Goal: Task Accomplishment & Management: Use online tool/utility

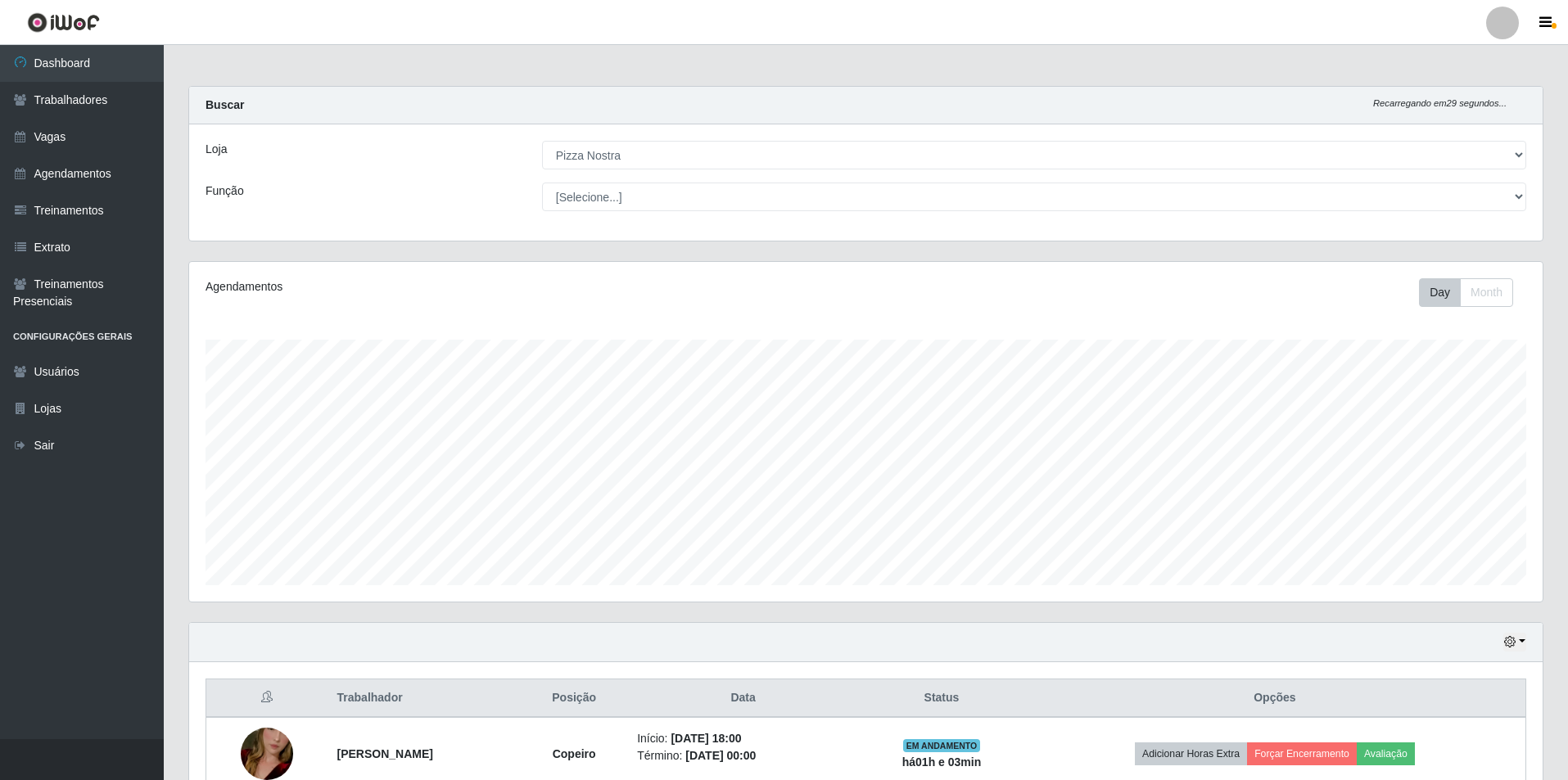
select select "337"
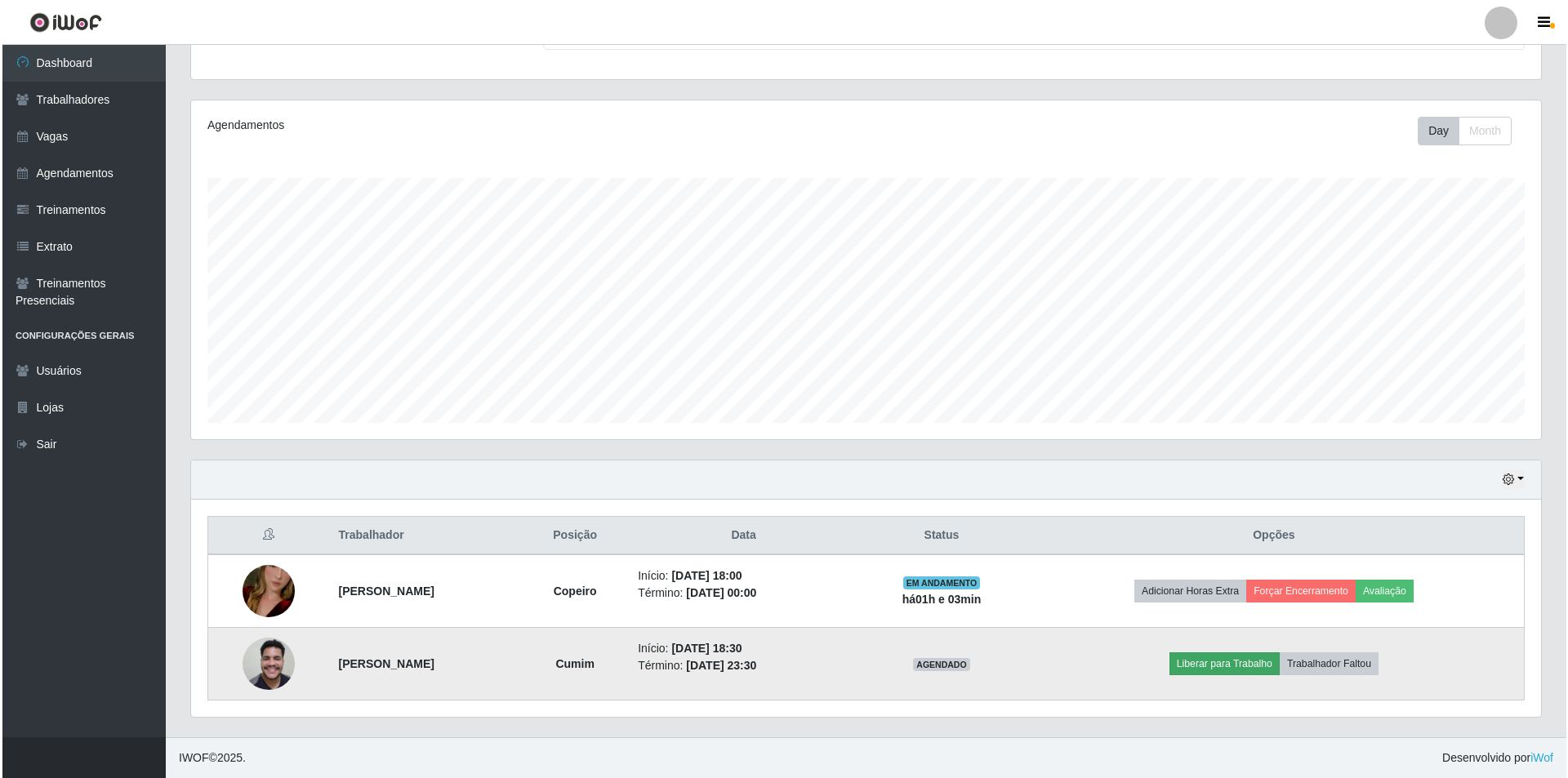
scroll to position [338, 1350]
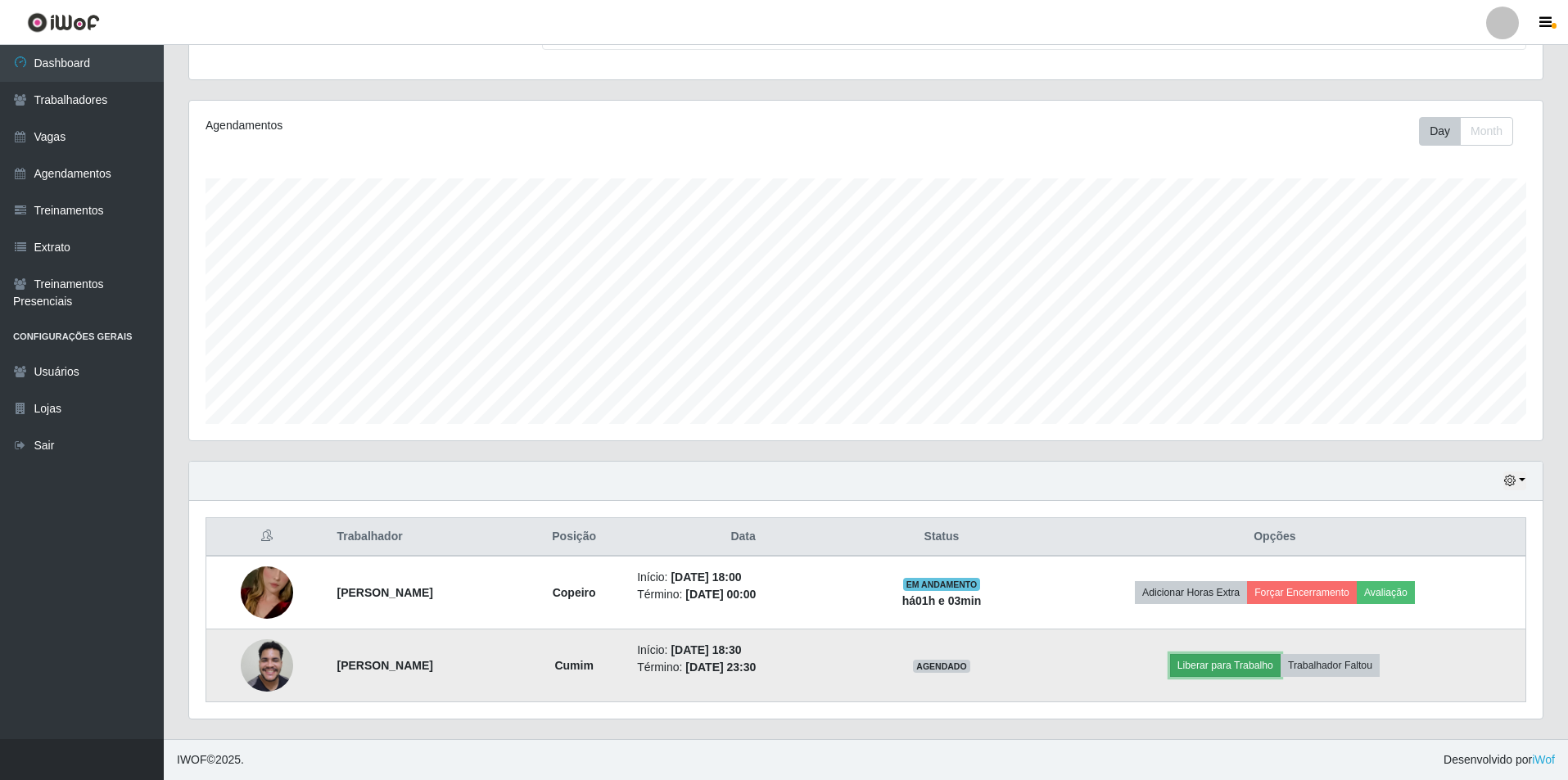
click at [1222, 661] on button "Liberar para Trabalho" at bounding box center [1226, 665] width 110 height 23
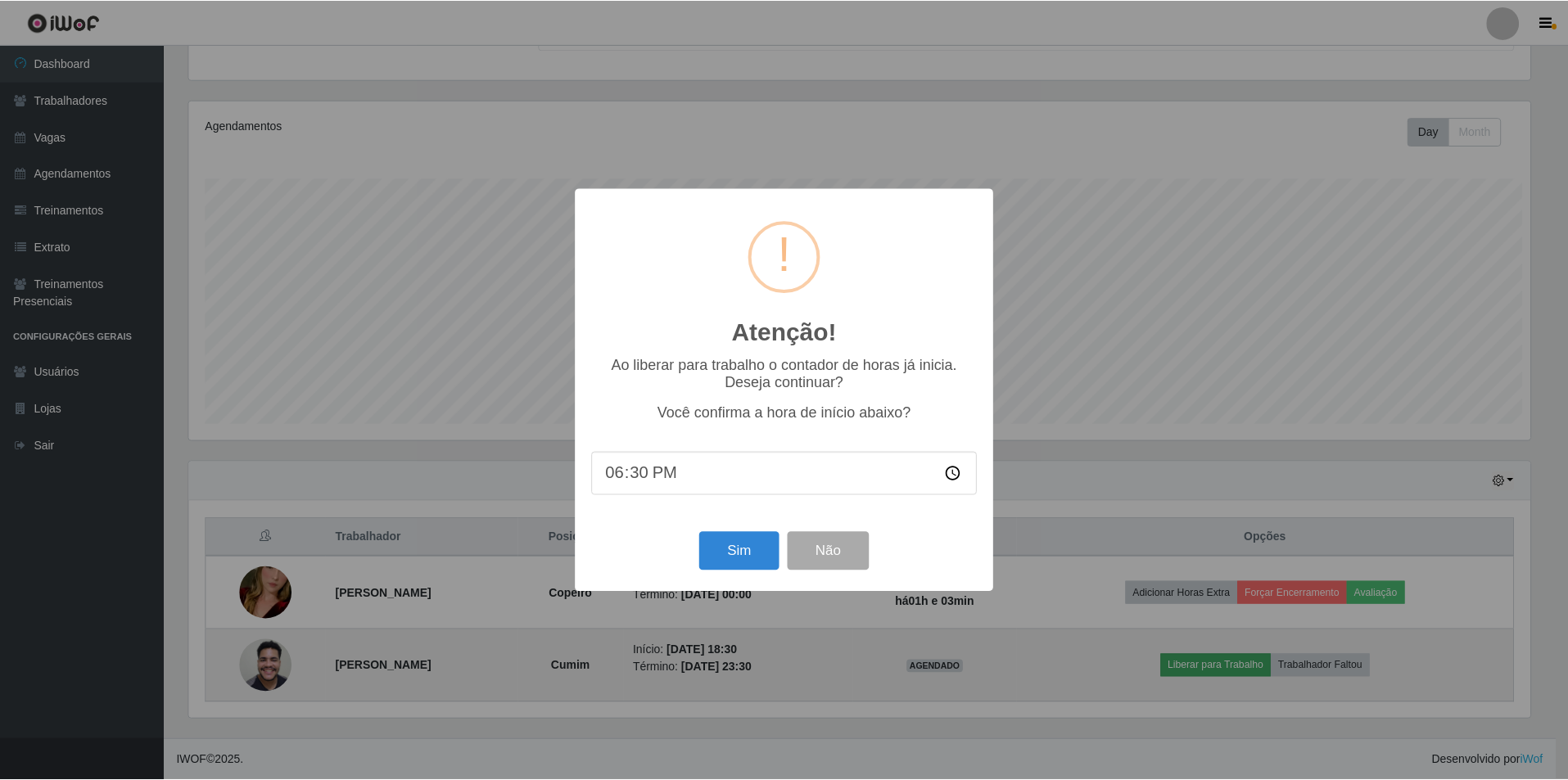
scroll to position [339, 1346]
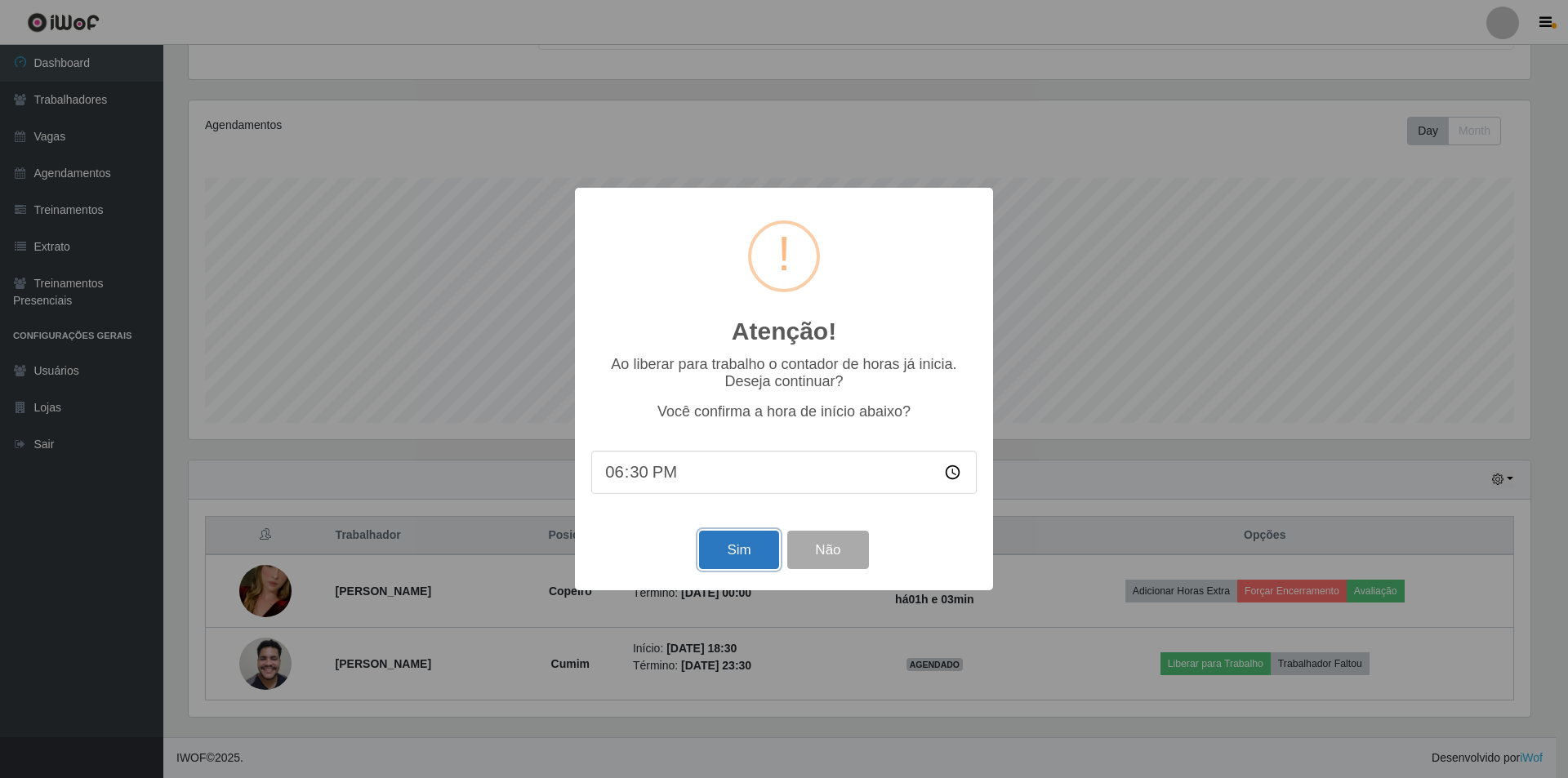
click at [731, 569] on button "Sim" at bounding box center [738, 549] width 79 height 38
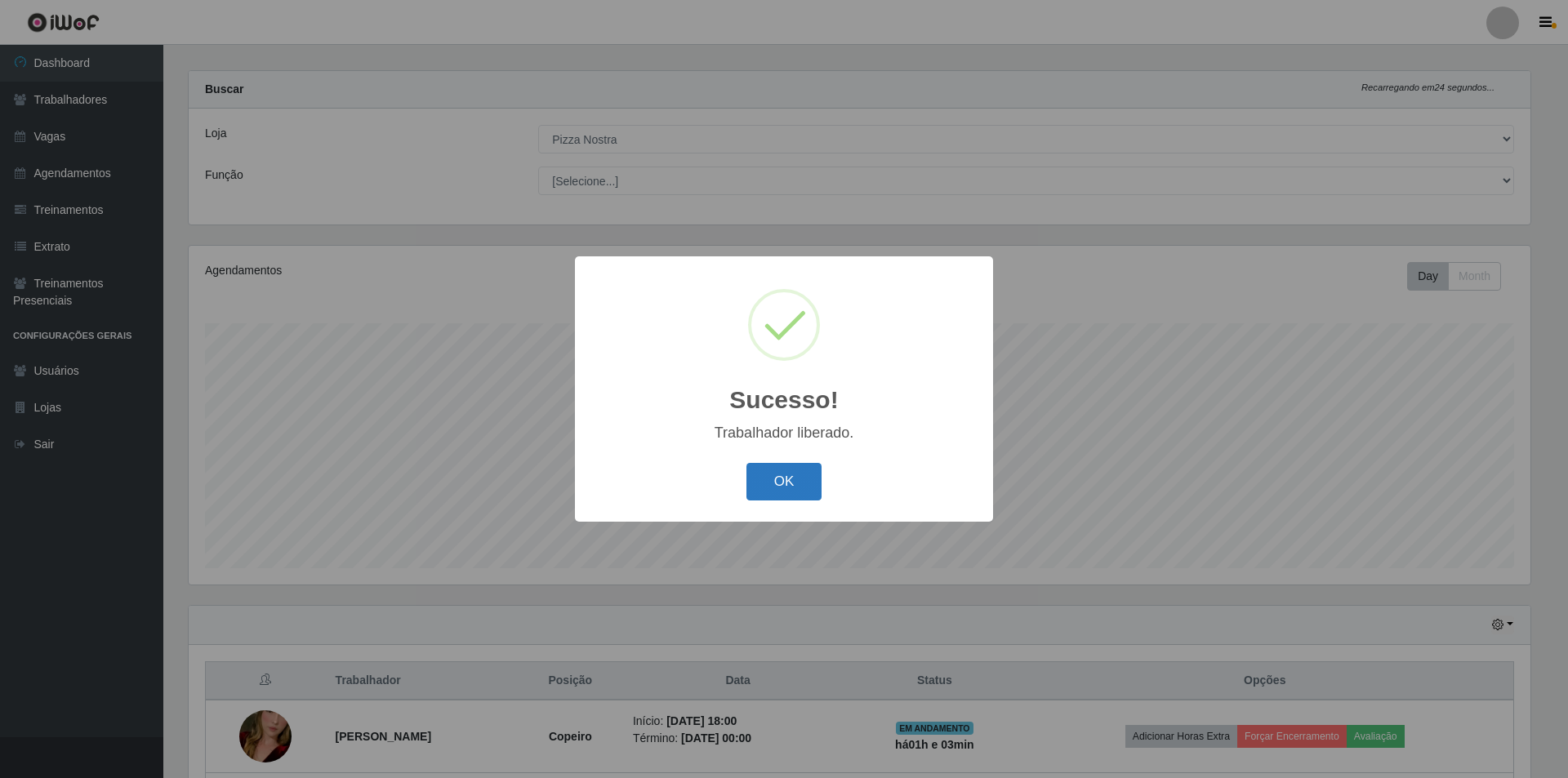
click at [801, 500] on button "OK" at bounding box center [784, 481] width 76 height 38
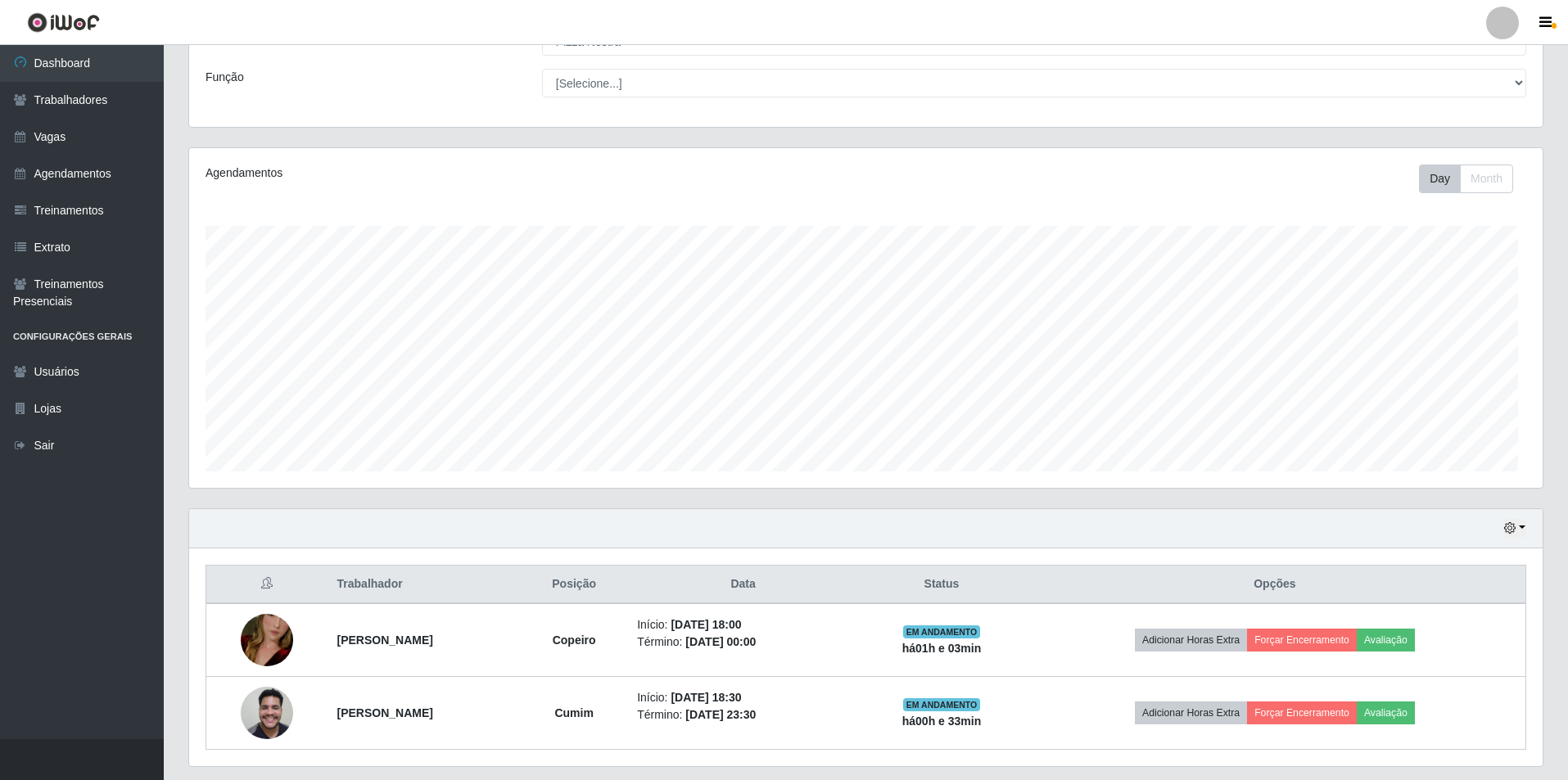
scroll to position [162, 0]
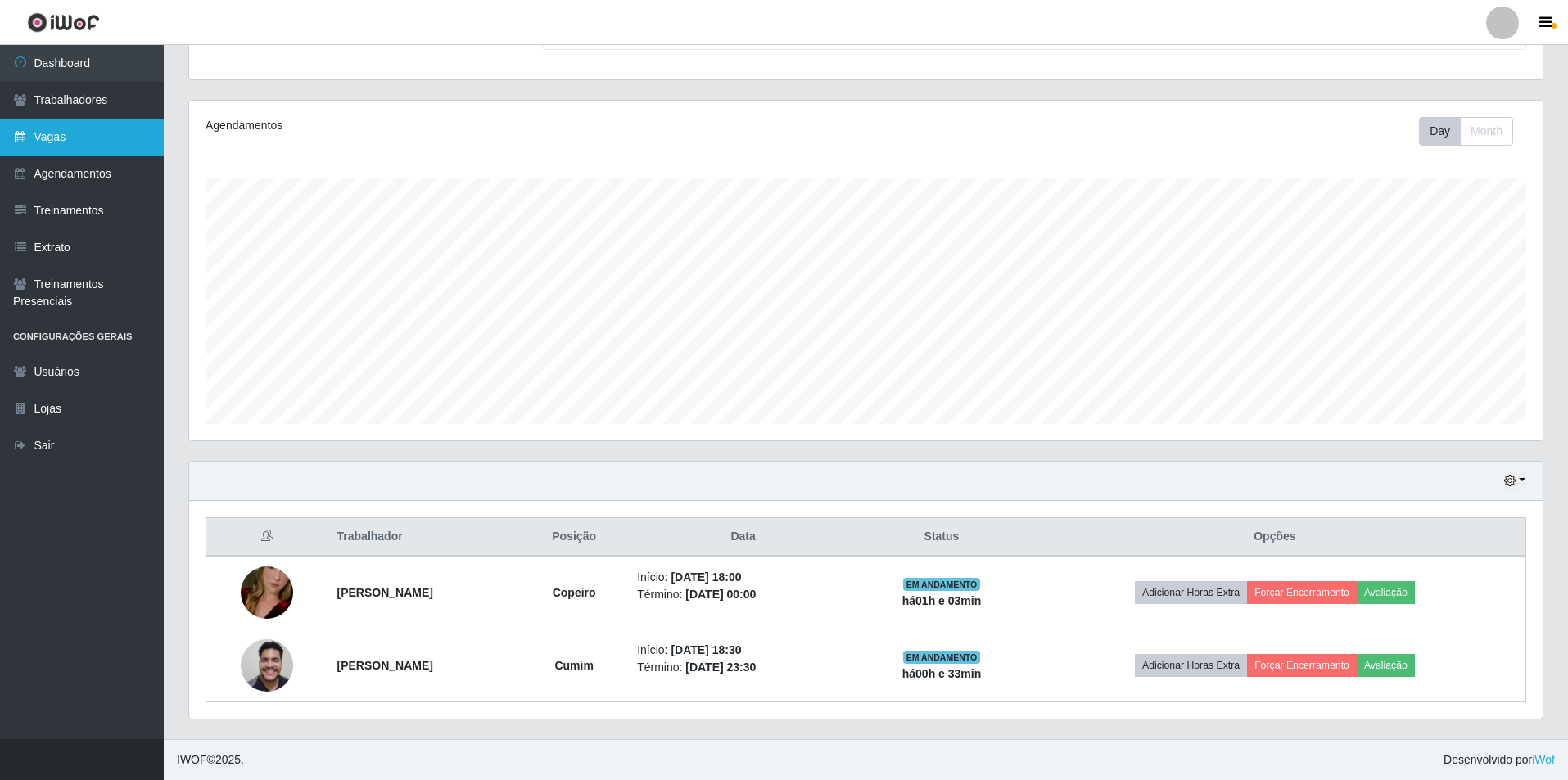
click at [131, 119] on link "Vagas" at bounding box center [82, 137] width 164 height 36
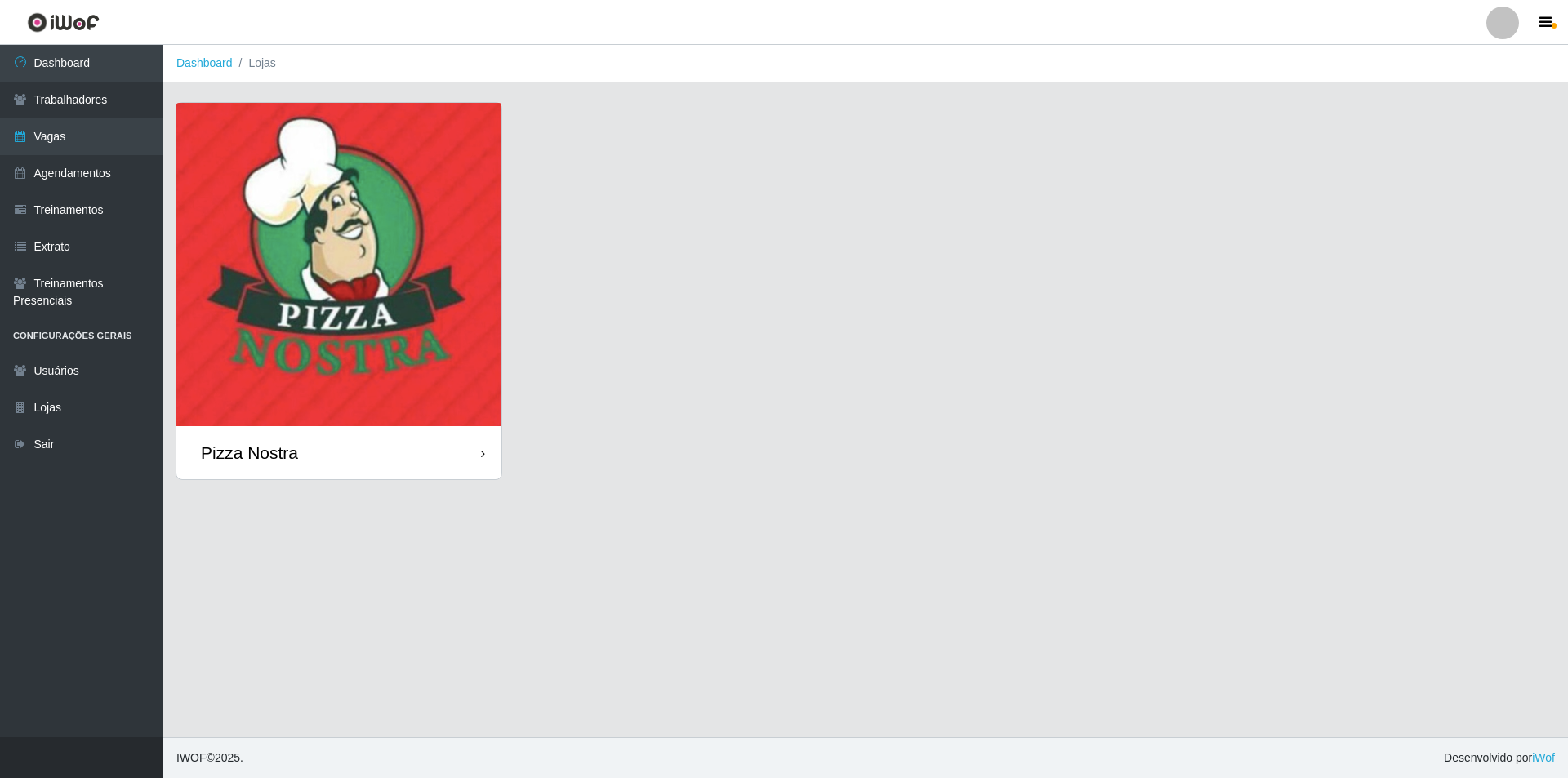
click at [376, 153] on img at bounding box center [339, 264] width 325 height 323
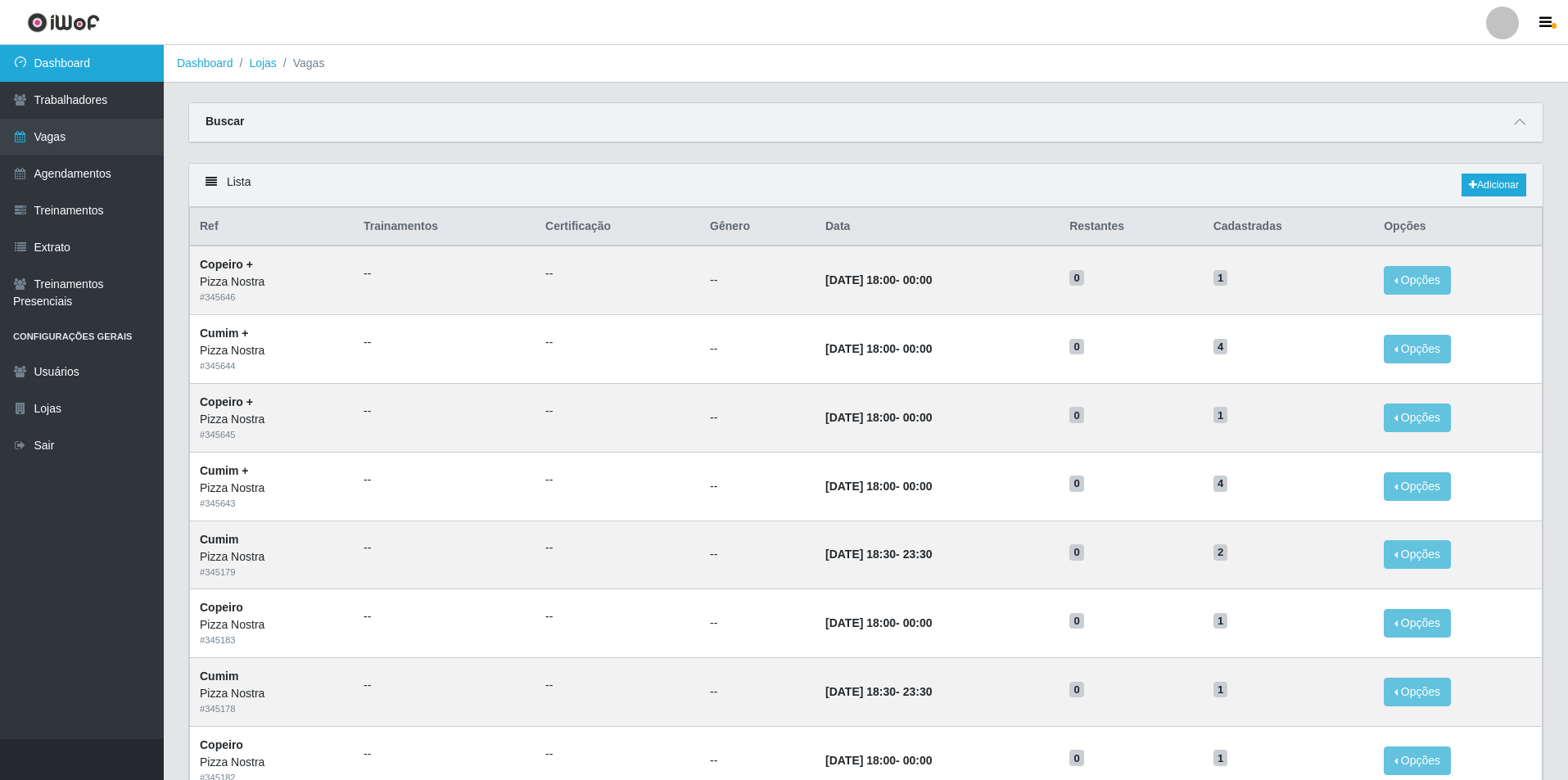
click at [109, 80] on link "Dashboard" at bounding box center [82, 63] width 164 height 36
